Goal: Task Accomplishment & Management: Manage account settings

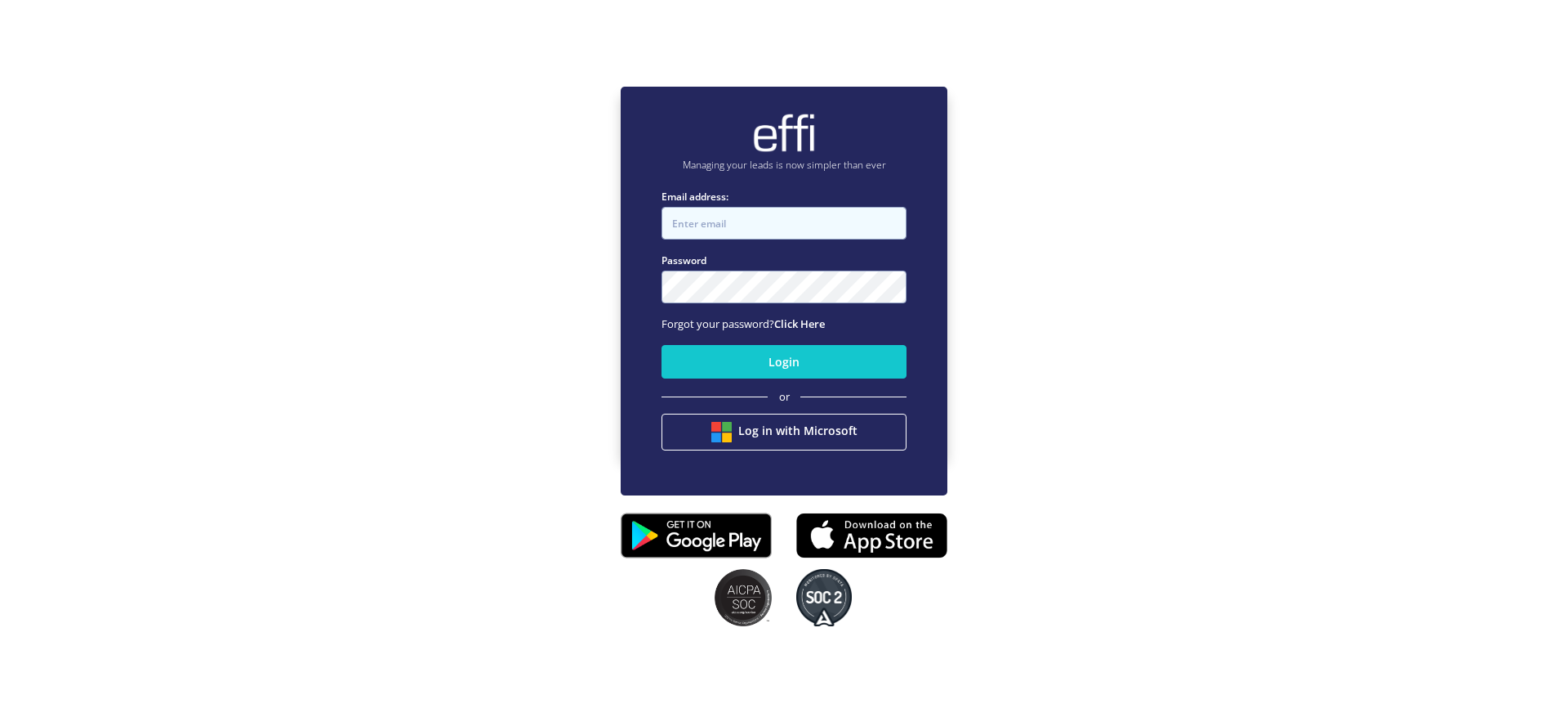
click at [755, 219] on input "Email address:" at bounding box center [784, 223] width 245 height 33
type input "paul@synq.com.au"
click at [662, 345] on button "Login" at bounding box center [784, 361] width 245 height 34
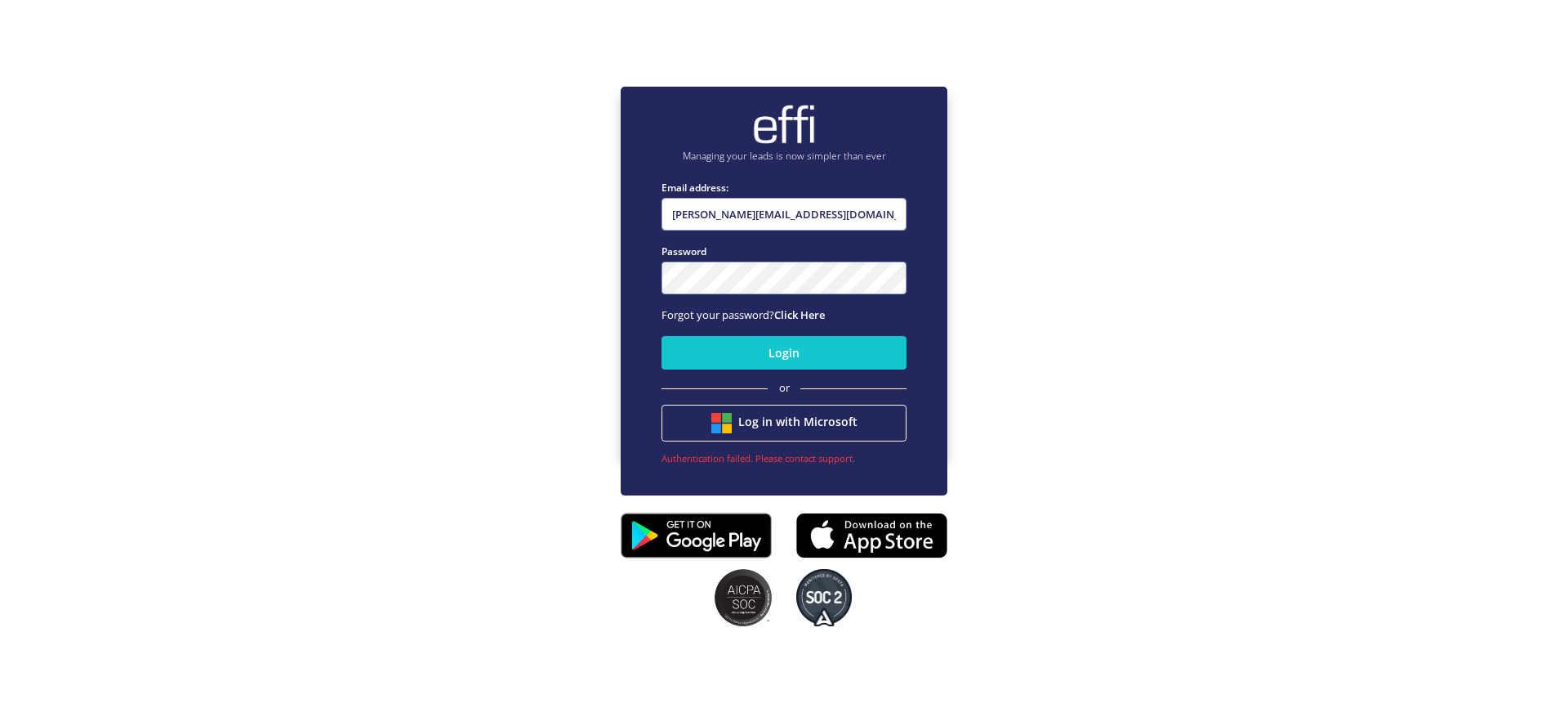
click at [662, 336] on button "Login" at bounding box center [784, 352] width 245 height 34
click at [805, 314] on link "Click Here" at bounding box center [800, 315] width 51 height 15
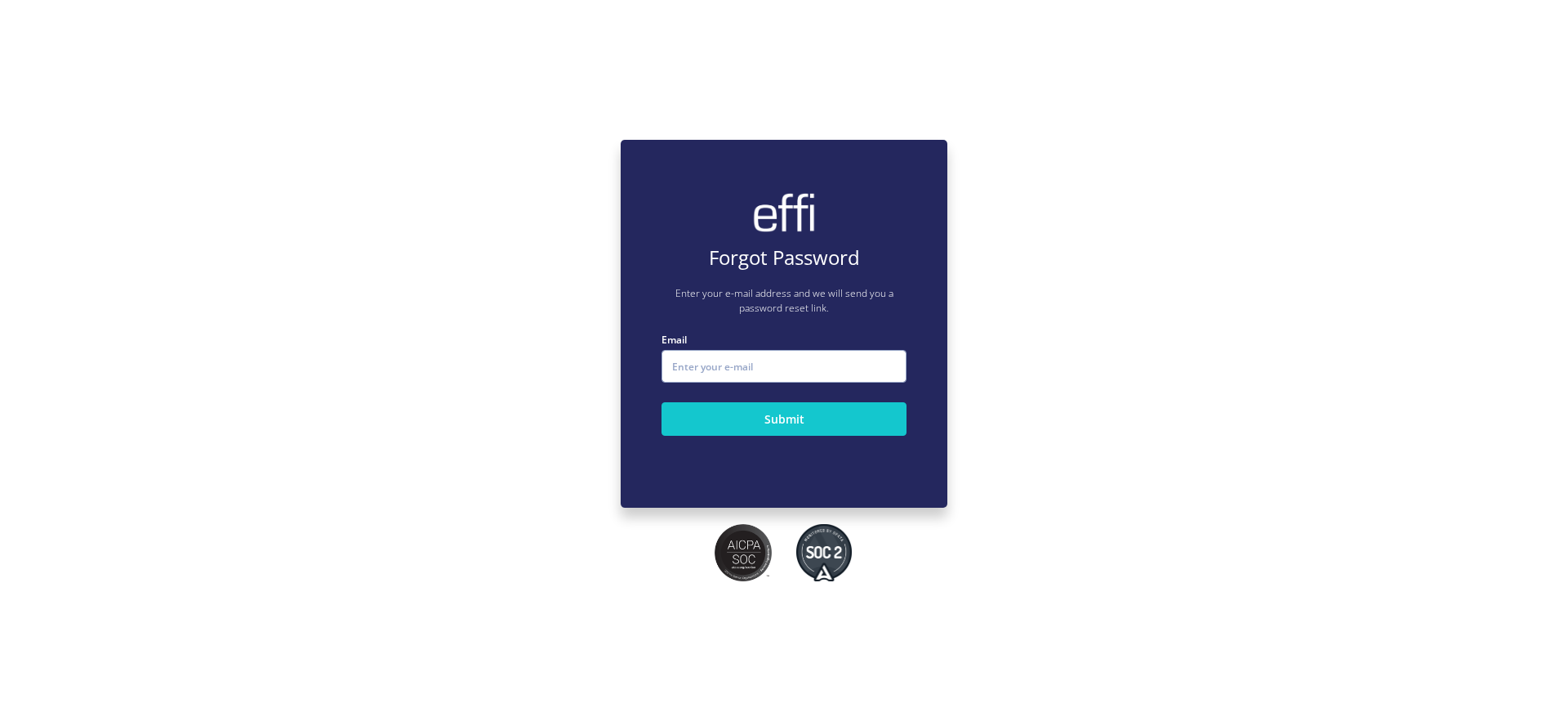
click at [735, 383] on fieldset "Email E-mail Submit" at bounding box center [784, 393] width 245 height 123
click at [745, 368] on input "Email" at bounding box center [784, 366] width 245 height 33
click at [778, 423] on button "Submit" at bounding box center [784, 419] width 245 height 34
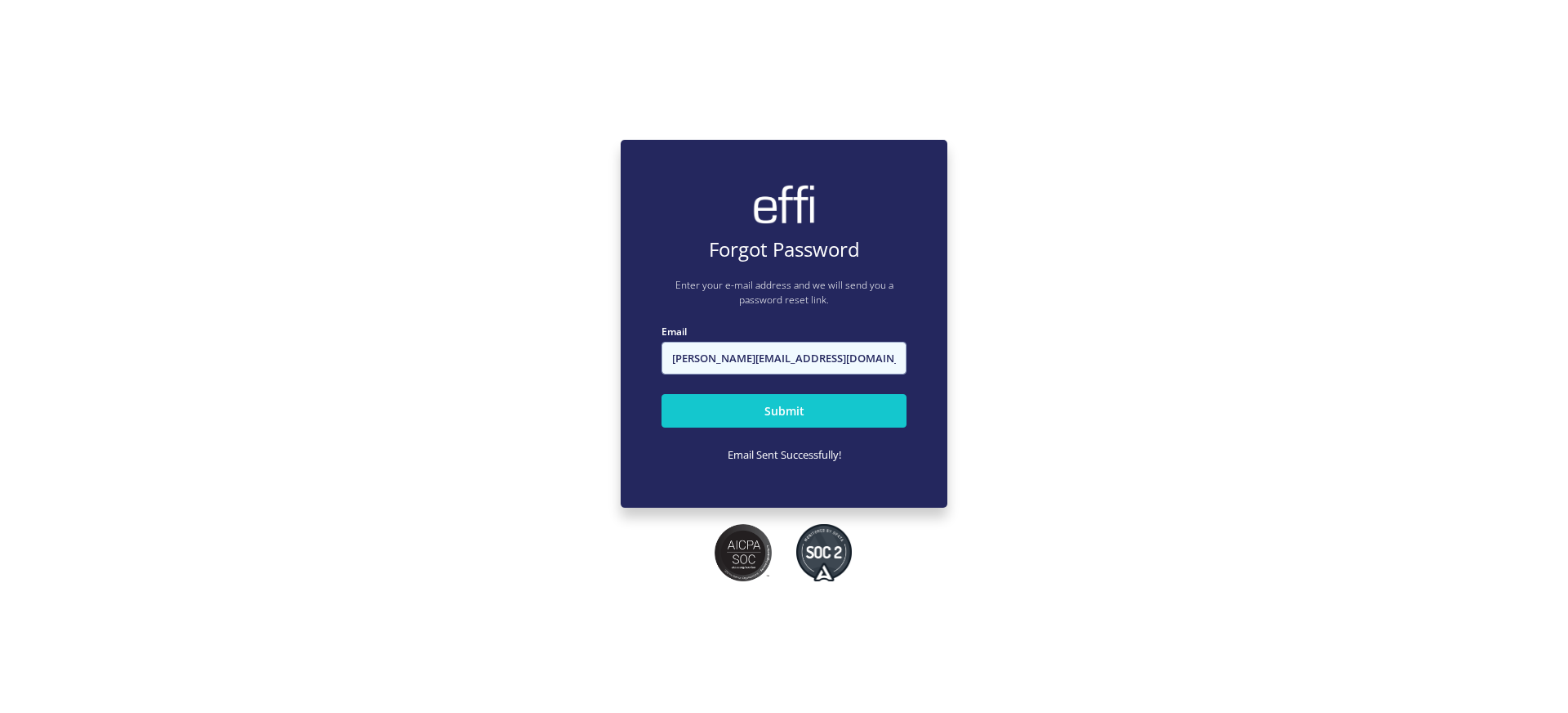
click at [829, 359] on input "paul@synq.com.au" at bounding box center [784, 358] width 245 height 33
type input "[PERSON_NAME][EMAIL_ADDRESS][DOMAIN_NAME]"
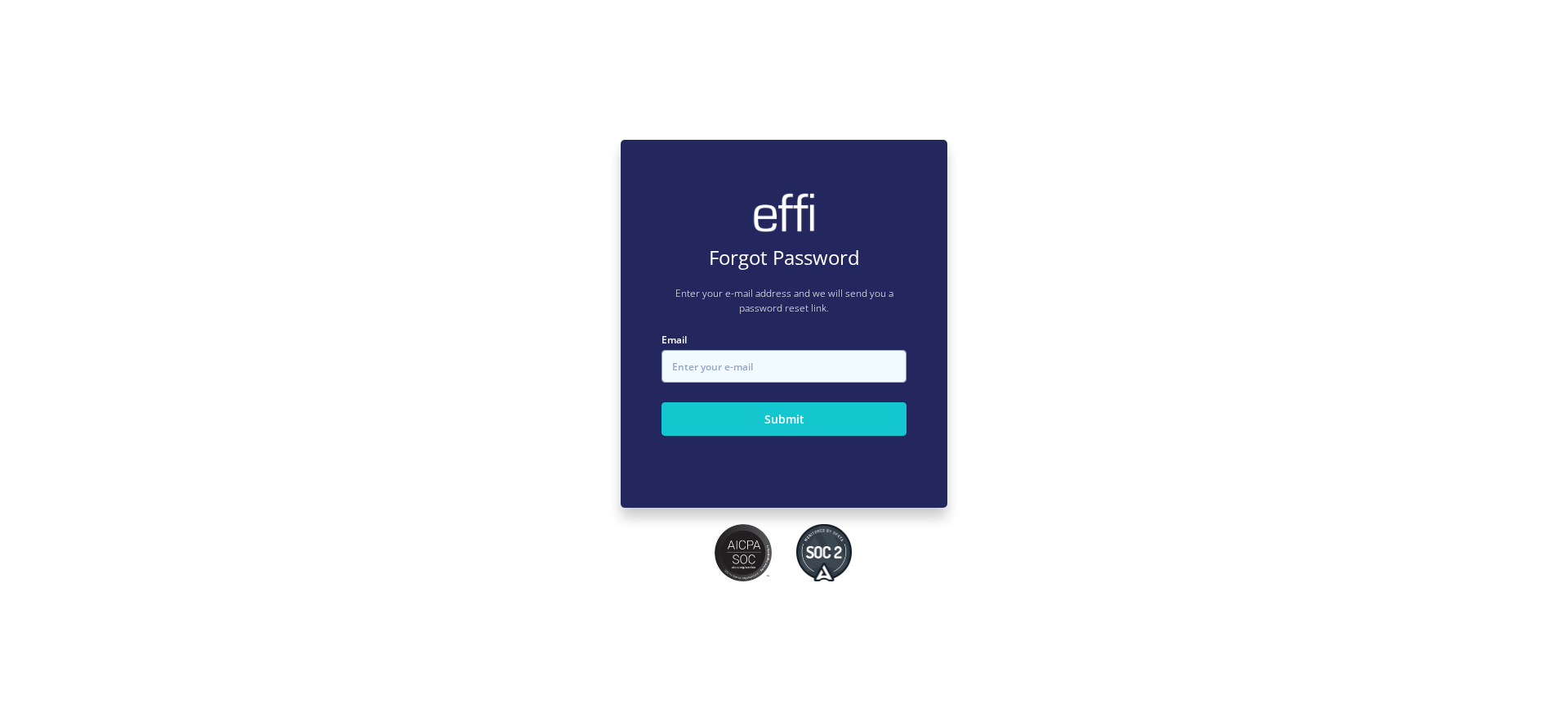
click at [813, 351] on input "Email" at bounding box center [784, 366] width 245 height 33
drag, startPoint x: 1099, startPoint y: 399, endPoint x: 1105, endPoint y: 406, distance: 9.2
click at [1097, 400] on div "Forgot Password Enter your e-mail address and we will send you a password reset…" at bounding box center [784, 323] width 1568 height 713
click at [782, 249] on h4 "Forgot Password" at bounding box center [784, 257] width 245 height 24
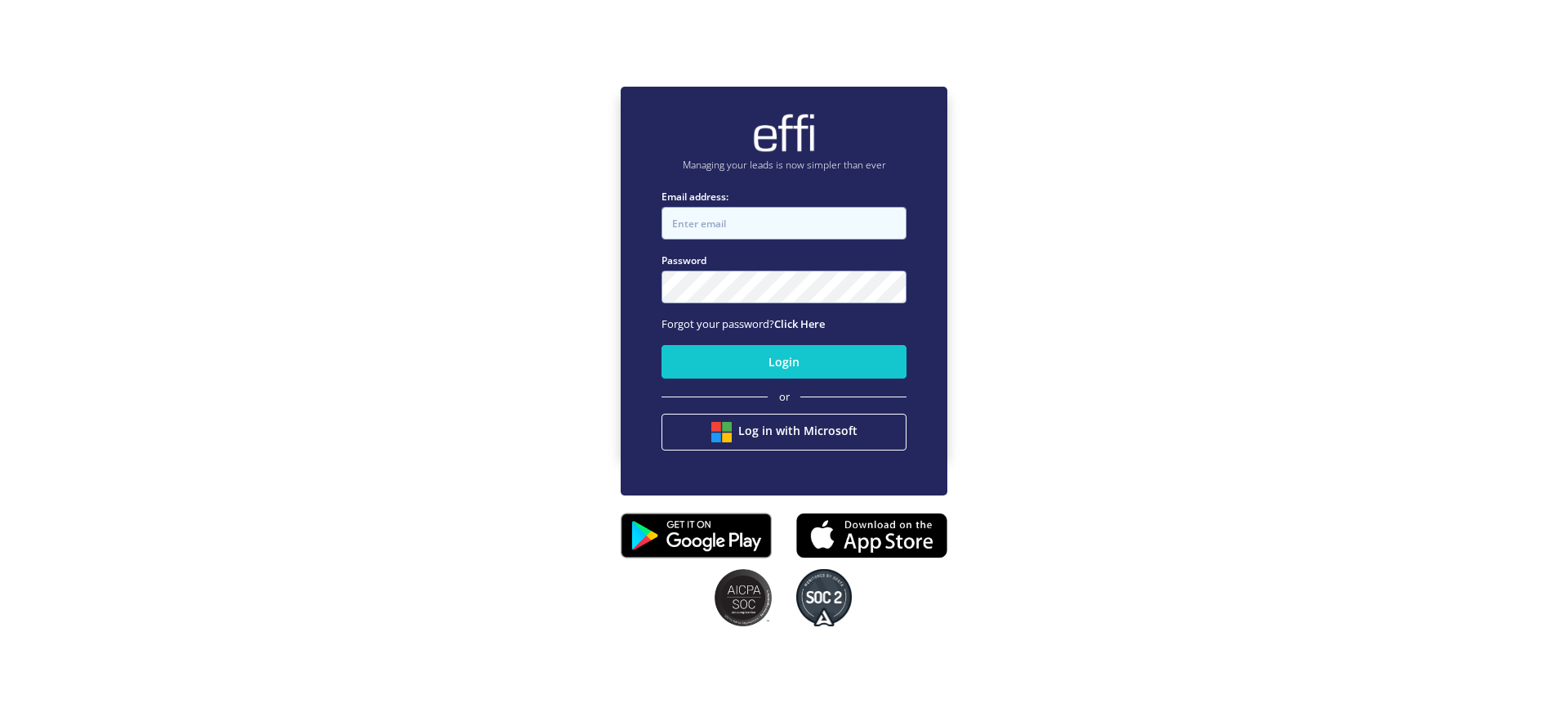
click at [706, 222] on input "Email address:" at bounding box center [784, 223] width 245 height 33
type input "[PERSON_NAME][EMAIL_ADDRESS][DOMAIN_NAME]"
click at [662, 345] on button "Login" at bounding box center [784, 361] width 245 height 34
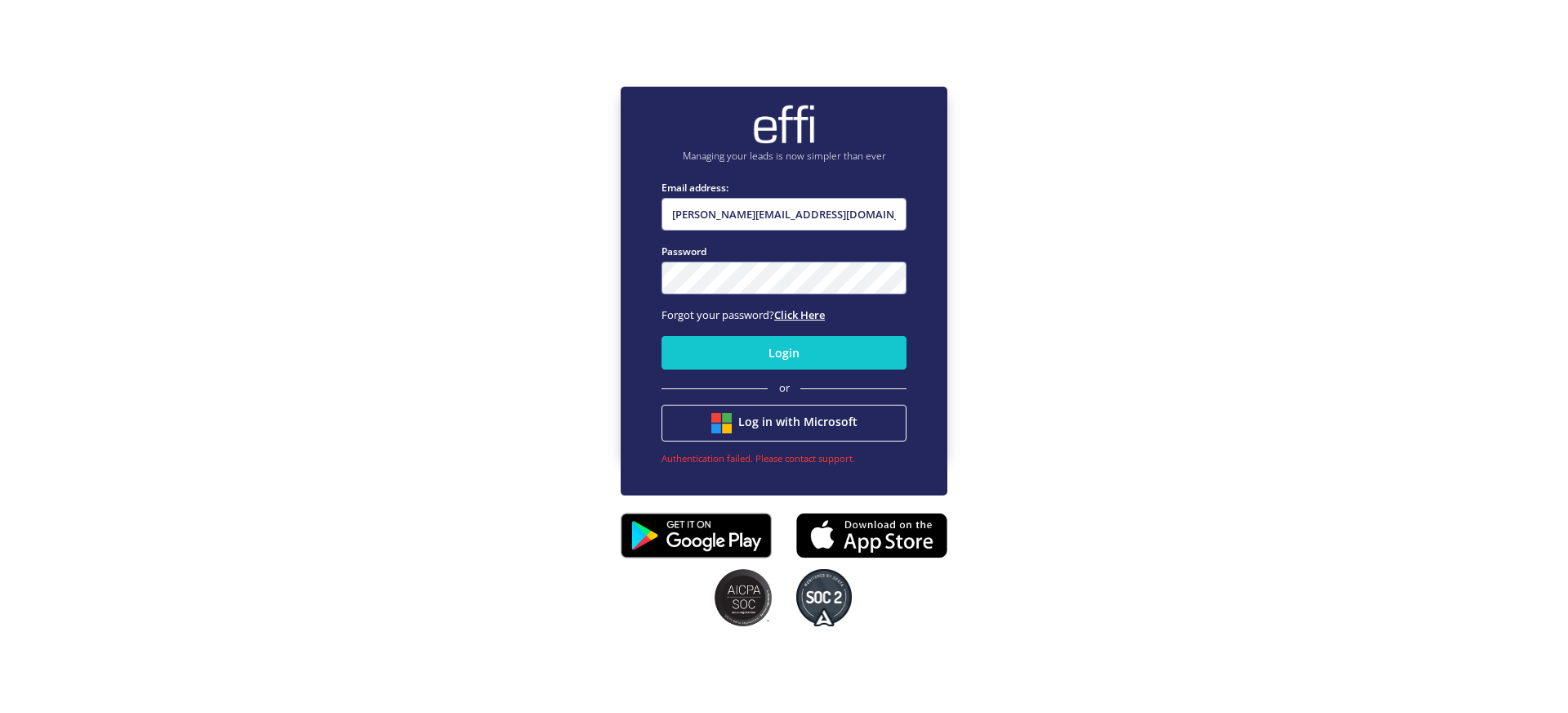
click at [802, 316] on link "Click Here" at bounding box center [800, 315] width 51 height 15
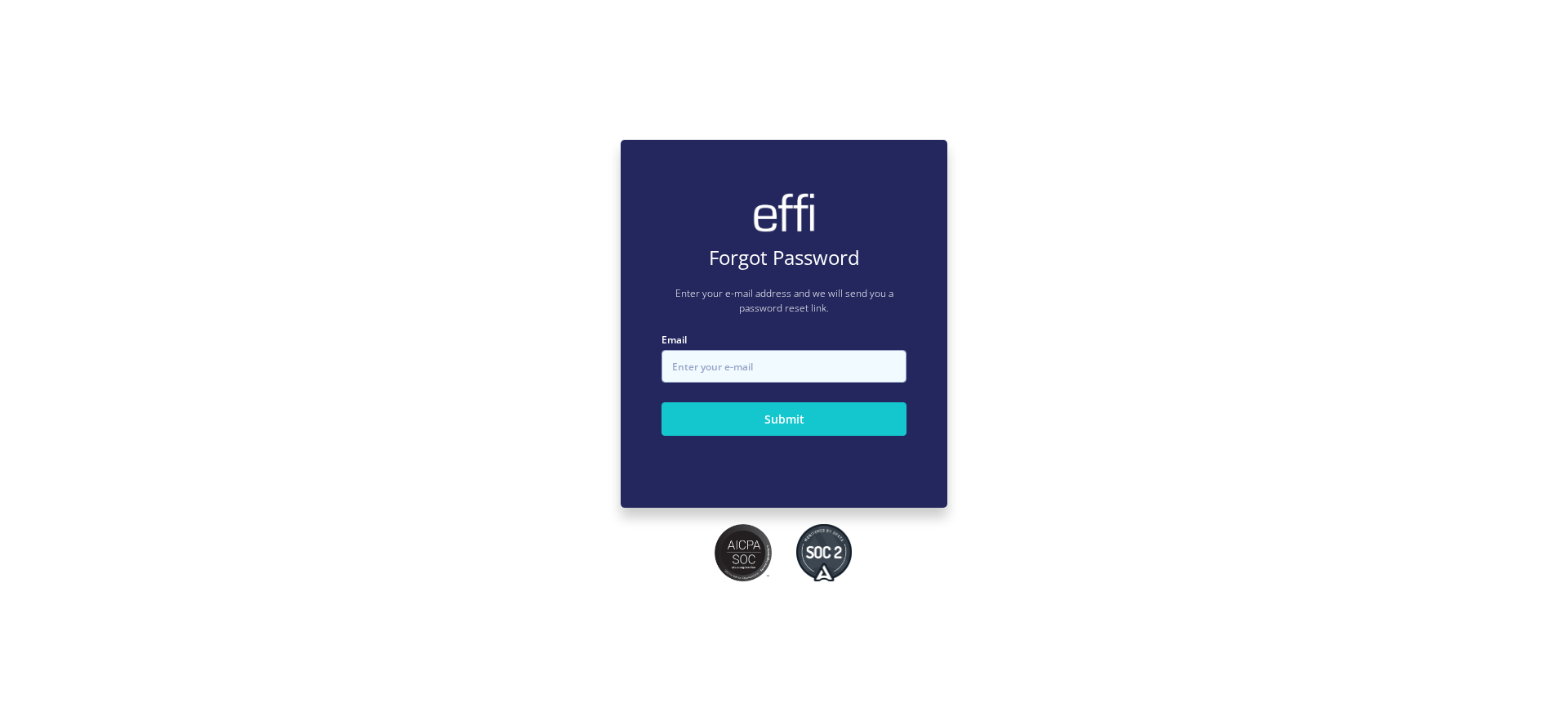
drag, startPoint x: 734, startPoint y: 351, endPoint x: 756, endPoint y: 364, distance: 25.6
click at [733, 351] on input "Email" at bounding box center [784, 366] width 245 height 33
